Goal: Task Accomplishment & Management: Manage account settings

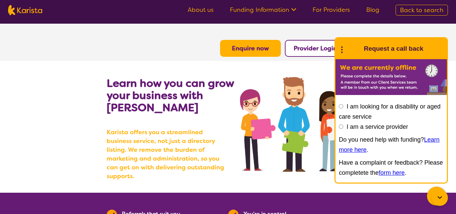
click at [305, 48] on b "Provider Login" at bounding box center [315, 48] width 43 height 8
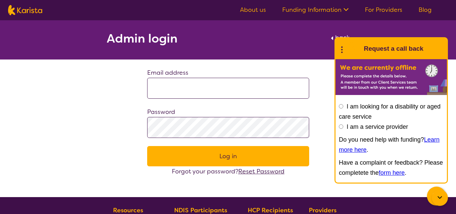
click at [203, 84] on input at bounding box center [228, 88] width 162 height 21
type input "**********"
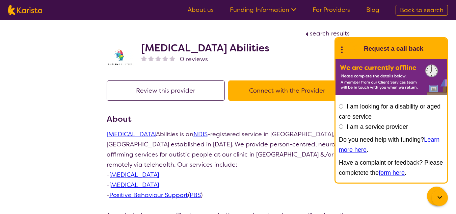
click at [436, 194] on icon at bounding box center [440, 197] width 8 height 8
